Goal: Task Accomplishment & Management: Use online tool/utility

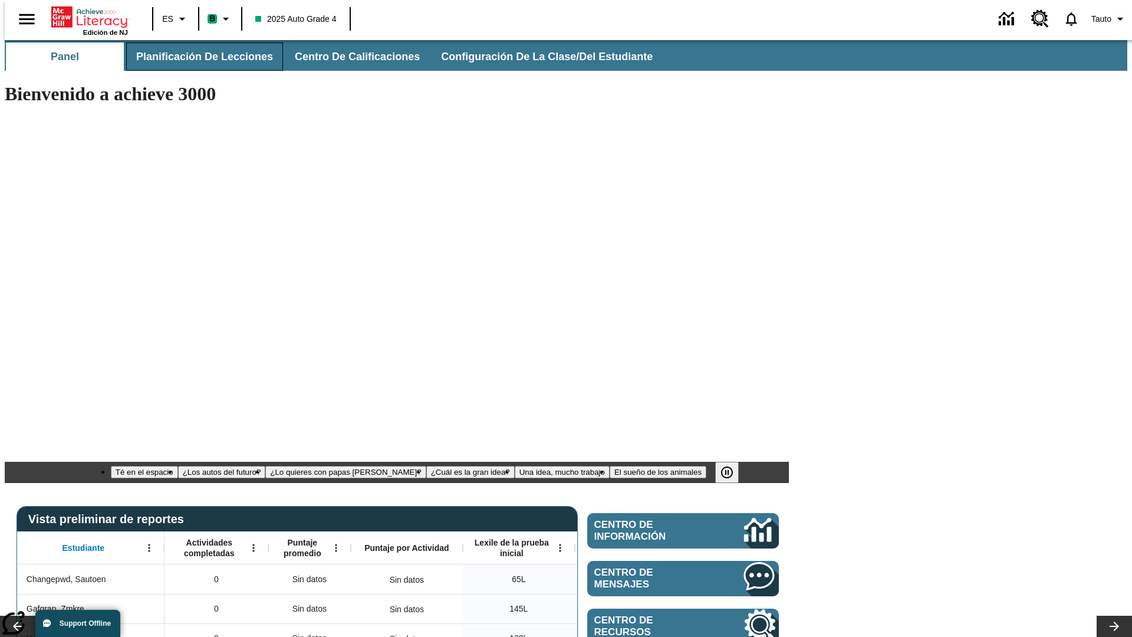
click at [198, 57] on span "Planificación de lecciones" at bounding box center [204, 57] width 137 height 14
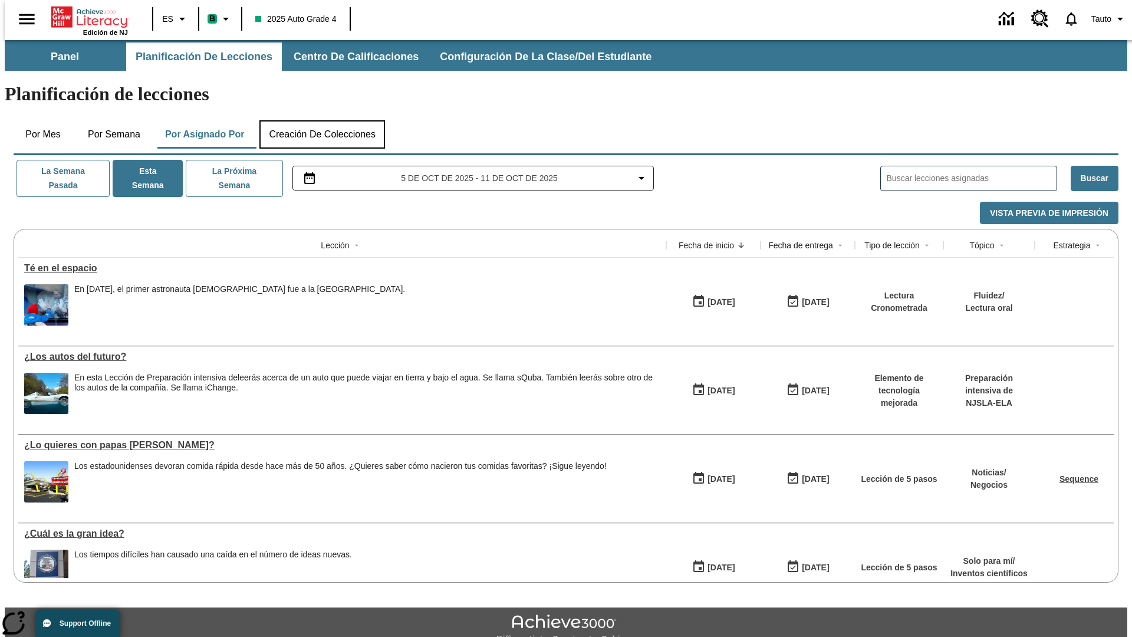
click at [322, 120] on button "Creación de colecciones" at bounding box center [322, 134] width 126 height 28
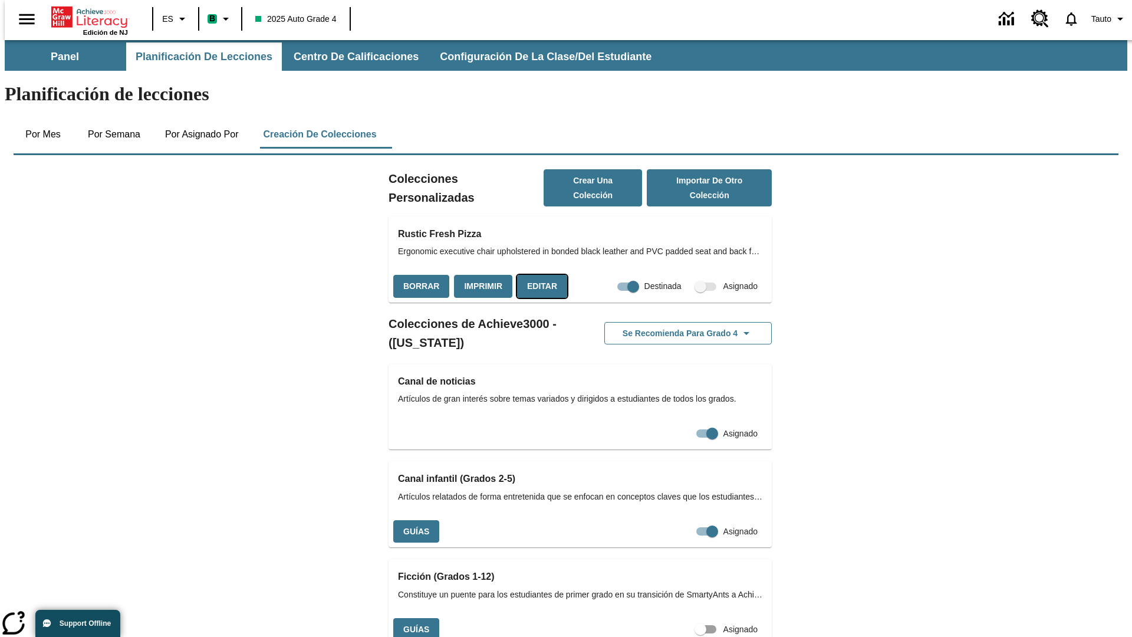
click at [538, 275] on button "Editar" at bounding box center [542, 286] width 50 height 23
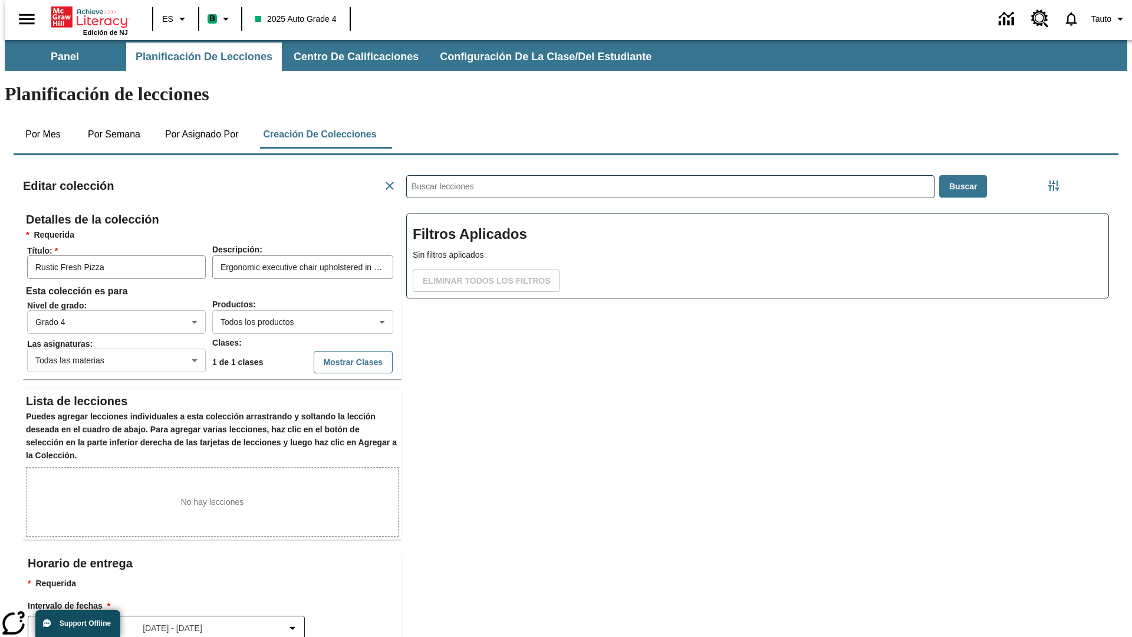
scroll to position [1, 1]
click at [284, 279] on body "Saltar al contenido principal Edición de NJ ES B 2025 Auto Grade 4 0 Tauto Pane…" at bounding box center [566, 410] width 1123 height 740
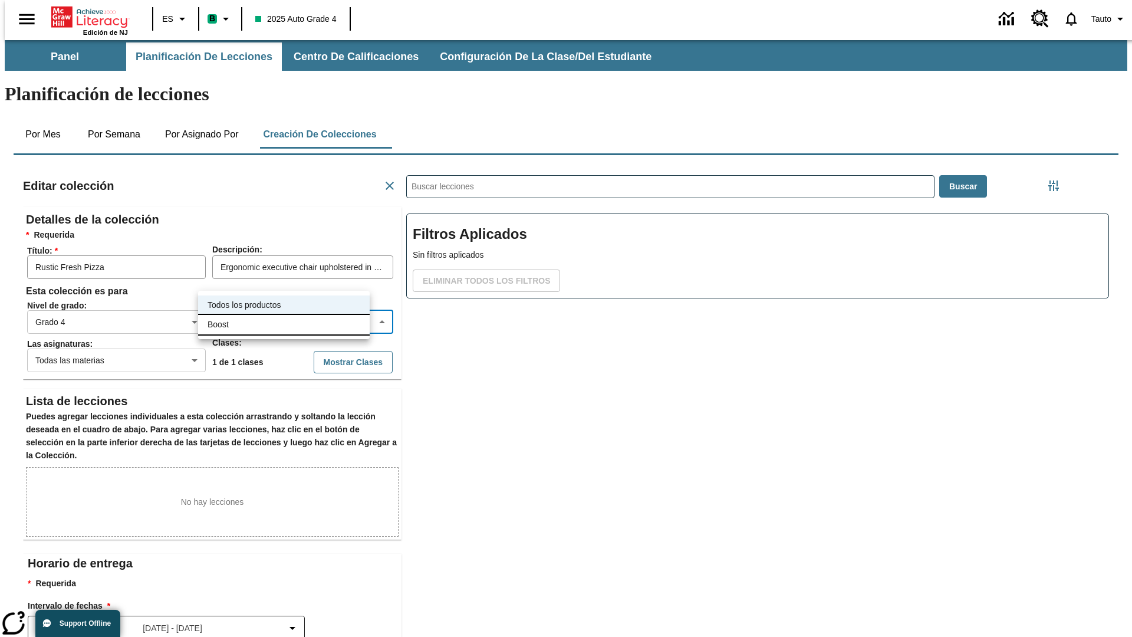
click at [284, 324] on li "Boost" at bounding box center [284, 324] width 172 height 19
type input "12"
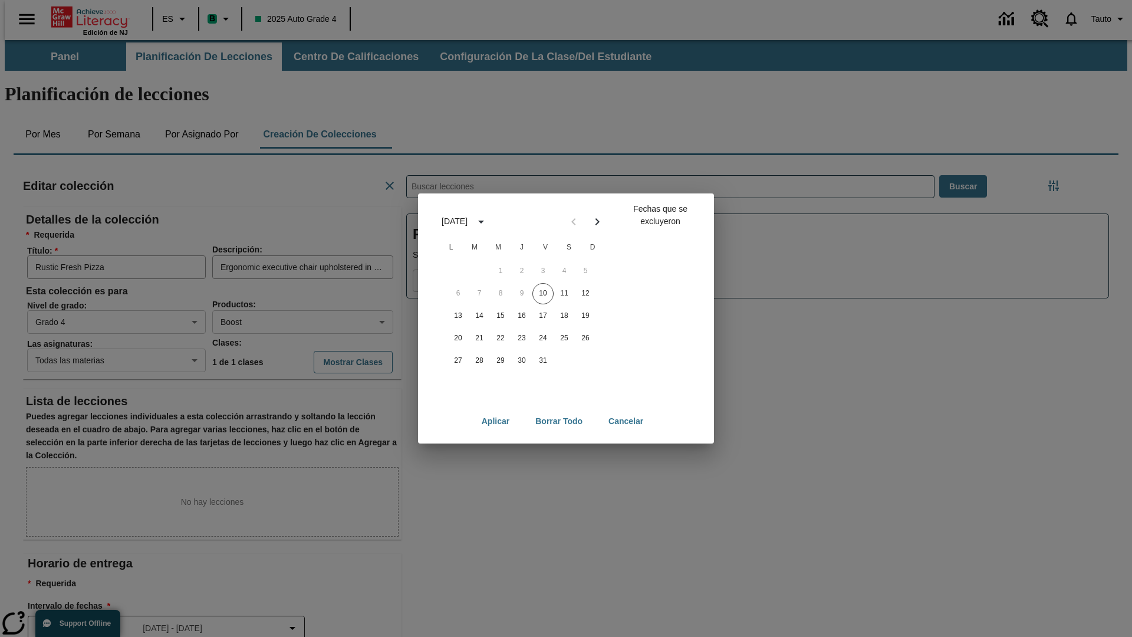
scroll to position [131, 0]
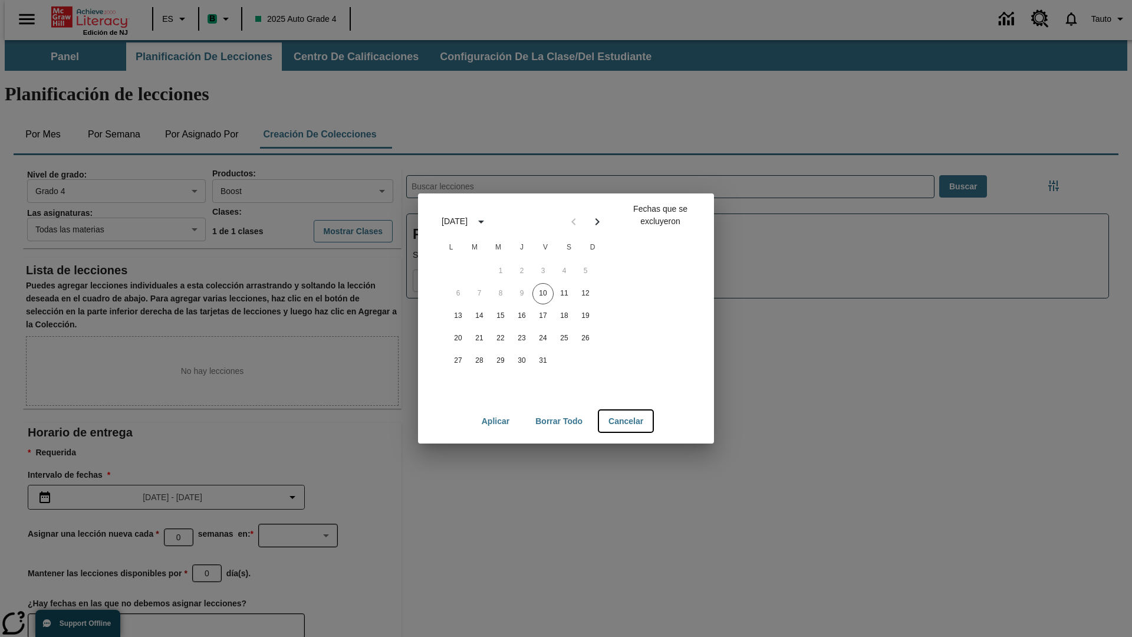
click at [627, 421] on button "Cancelar" at bounding box center [626, 421] width 54 height 22
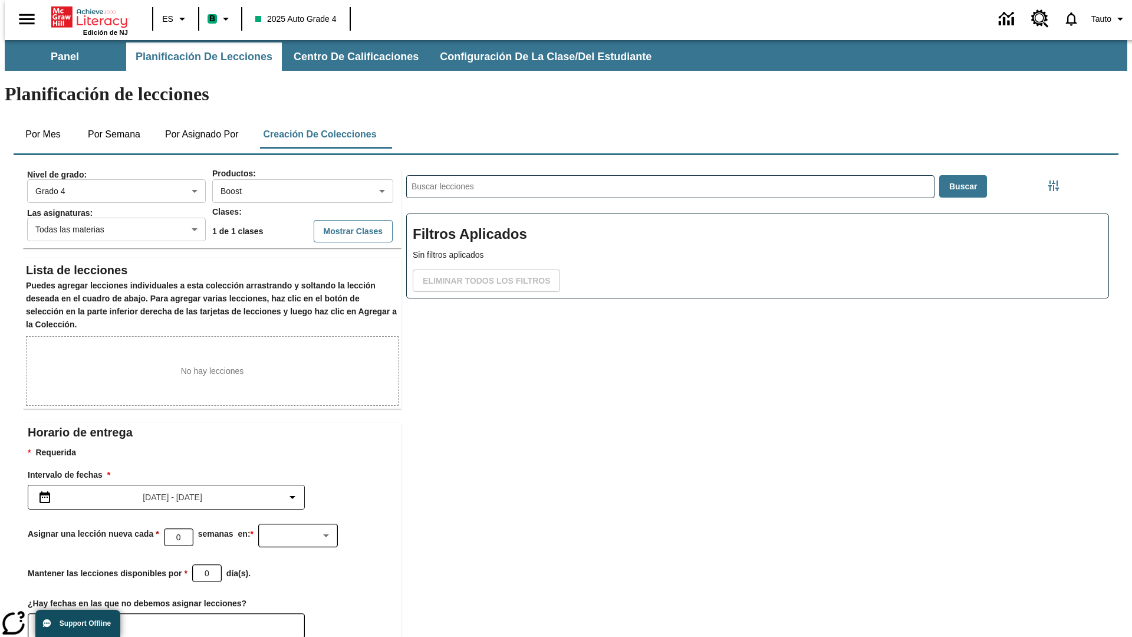
click at [44, 620] on icon "Elegir fechas" at bounding box center [48, 626] width 11 height 12
